Goal: Navigation & Orientation: Locate item on page

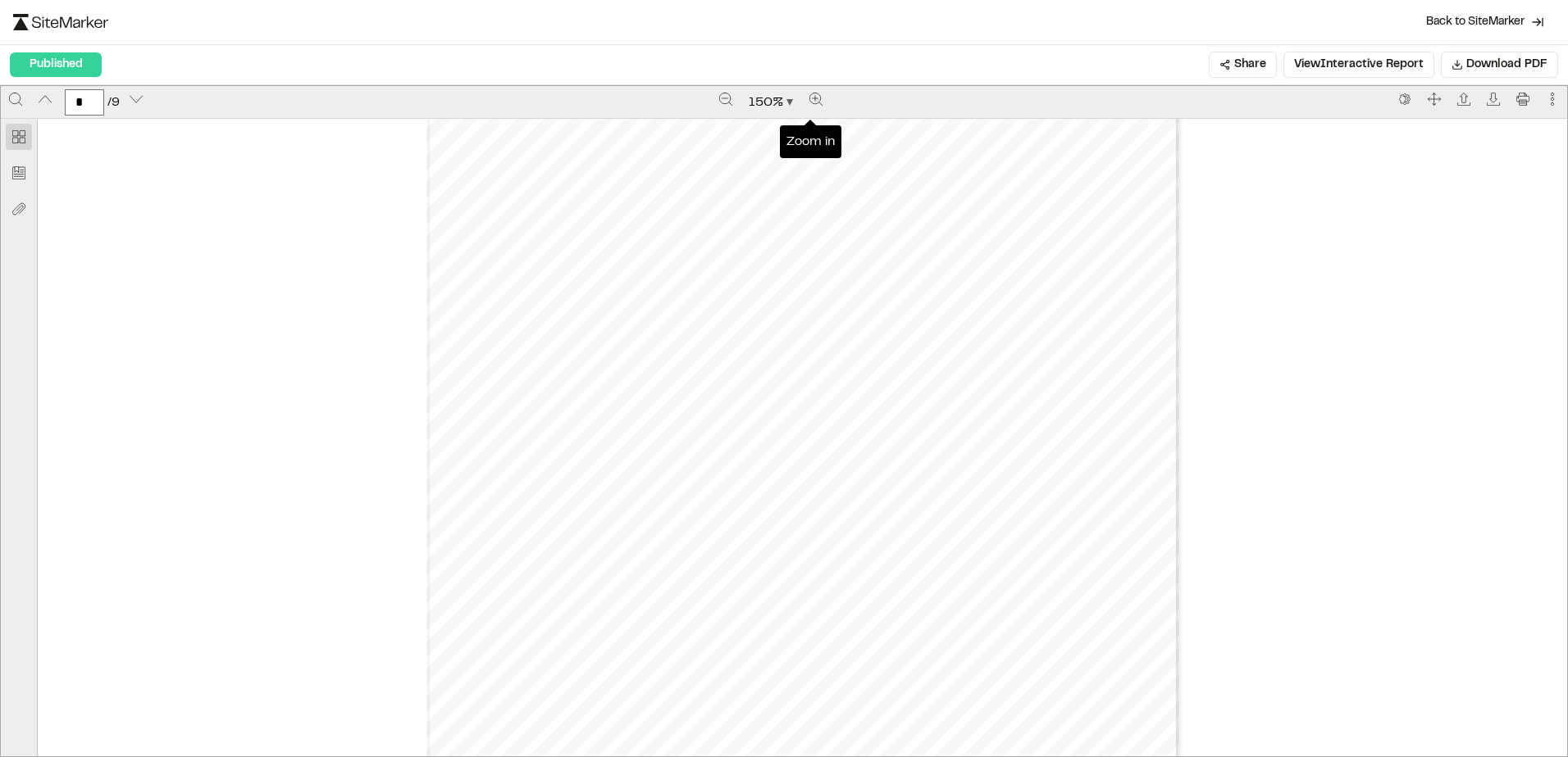
scroll to position [5749, 0]
click at [820, 521] on div "Prepared by [PERSON_NAME] - 7 - Created with SiteMarker" at bounding box center [802, 700] width 752 height 974
drag, startPoint x: 927, startPoint y: 428, endPoint x: 1014, endPoint y: 429, distance: 87.0
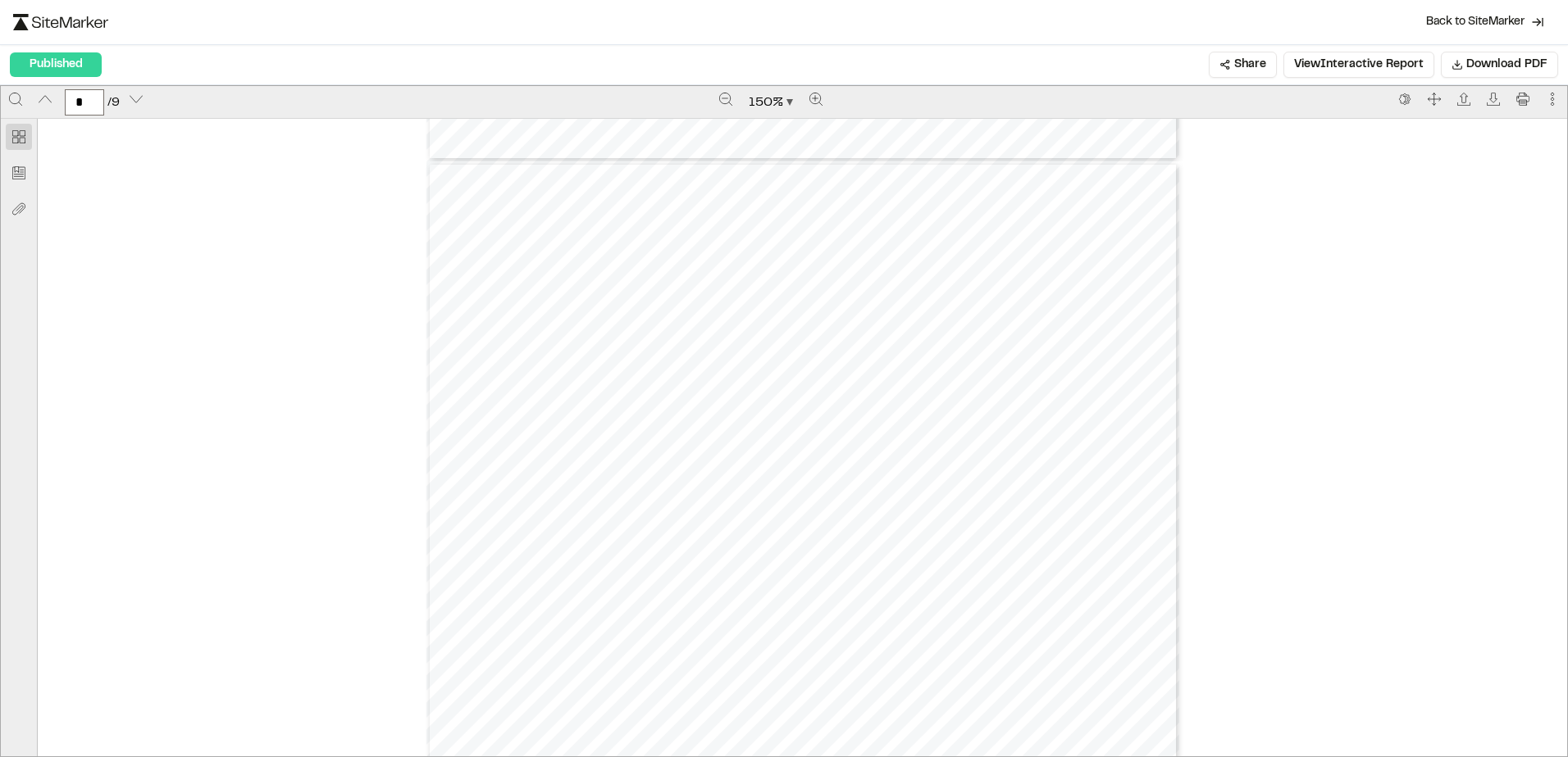
scroll to position [3524, 0]
click at [825, 355] on div "Prepared by [PERSON_NAME] - 4 - Created with SiteMarker" at bounding box center [802, 2] width 752 height 974
drag, startPoint x: 825, startPoint y: 355, endPoint x: 825, endPoint y: 342, distance: 13.0
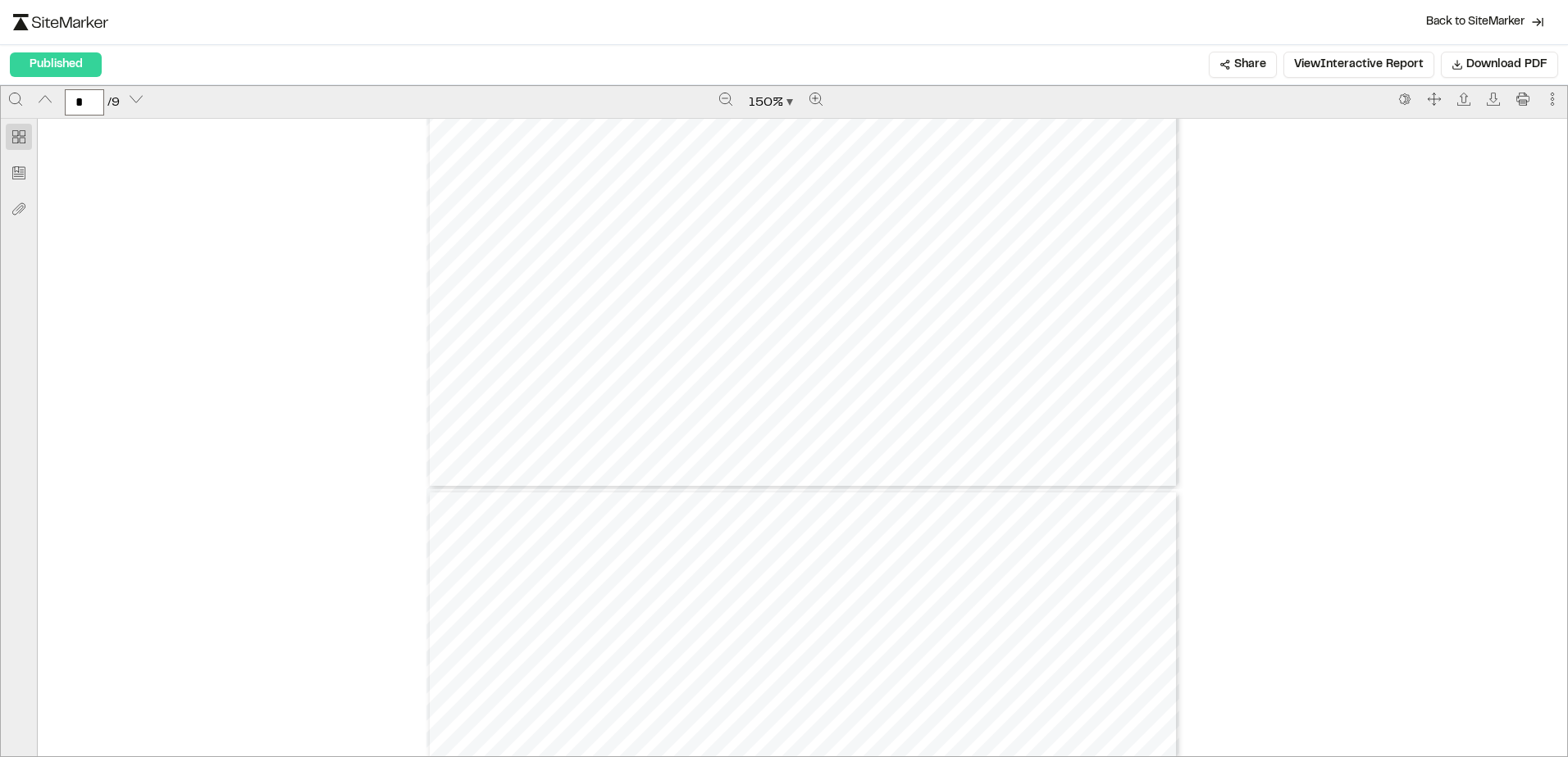
click at [825, 342] on div "Prepared by [PERSON_NAME] - 4 - Created with SiteMarker" at bounding box center [802, 2] width 752 height 974
click at [1042, 388] on div "Prepared by [PERSON_NAME] - 4 - Created with SiteMarker" at bounding box center [802, 2] width 752 height 974
type input "*"
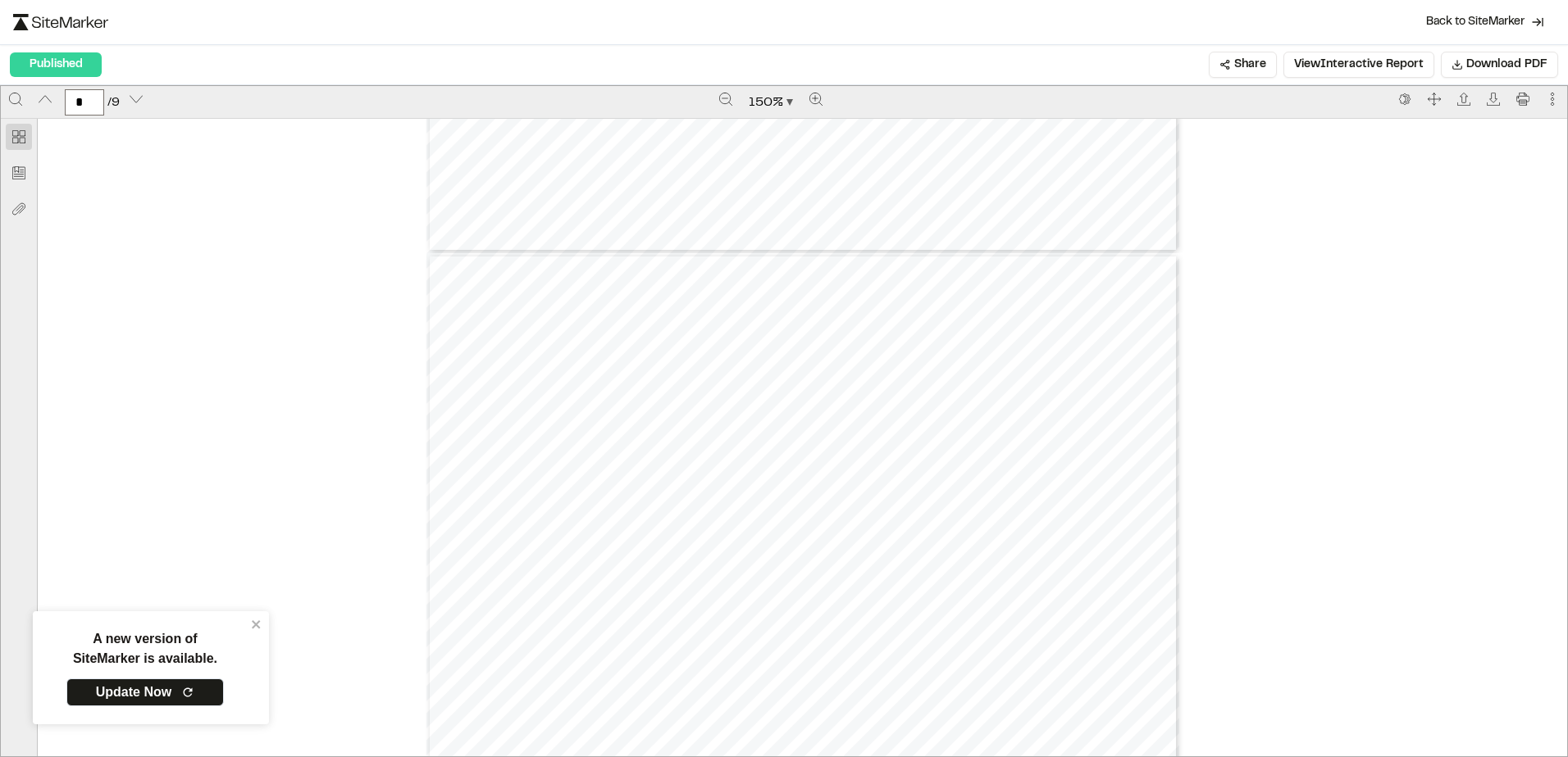
click at [778, 411] on div "Prepared by [PERSON_NAME] - 4 - Created with SiteMarker" at bounding box center [802, 740] width 752 height 974
click at [809, 94] on icon "Zoom in" at bounding box center [816, 99] width 13 height 13
click at [807, 94] on icon "Zoom in" at bounding box center [814, 99] width 13 height 13
click at [809, 94] on icon "Zoom in" at bounding box center [816, 99] width 13 height 13
